Goal: Navigation & Orientation: Find specific page/section

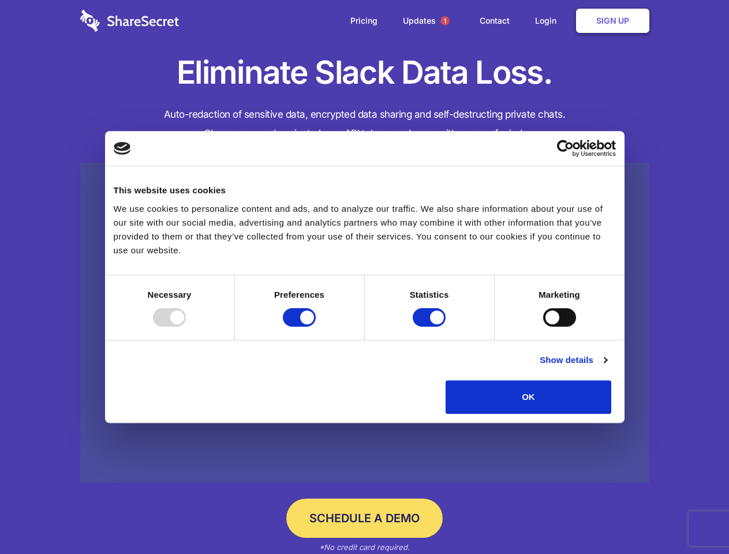
click at [186, 327] on div at bounding box center [169, 317] width 33 height 18
click at [316, 327] on input "Preferences" at bounding box center [299, 317] width 33 height 18
checkbox input "false"
click at [431, 327] on input "Statistics" at bounding box center [429, 317] width 33 height 18
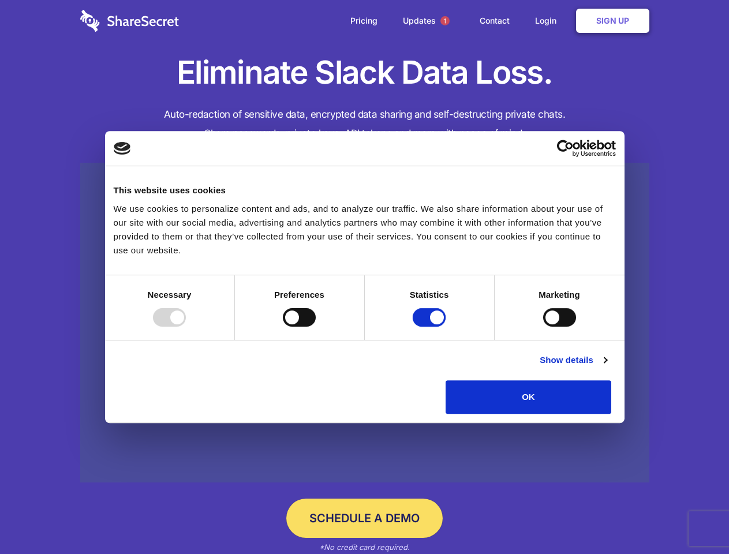
checkbox input "false"
click at [543, 327] on input "Marketing" at bounding box center [559, 317] width 33 height 18
checkbox input "true"
click at [607, 367] on link "Show details" at bounding box center [573, 360] width 67 height 14
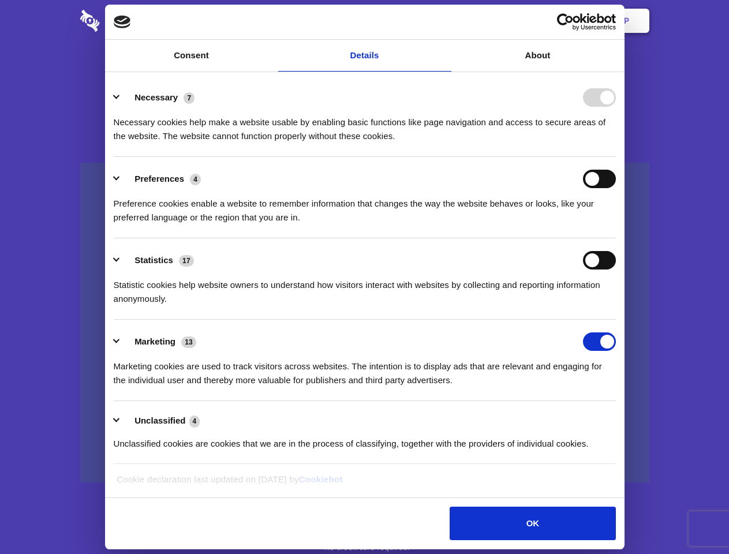
click at [616, 157] on li "Necessary 7 Necessary cookies help make a website usable by enabling basic func…" at bounding box center [365, 116] width 502 height 81
click at [445, 21] on span "1" at bounding box center [444, 20] width 9 height 9
